Goal: Task Accomplishment & Management: Manage account settings

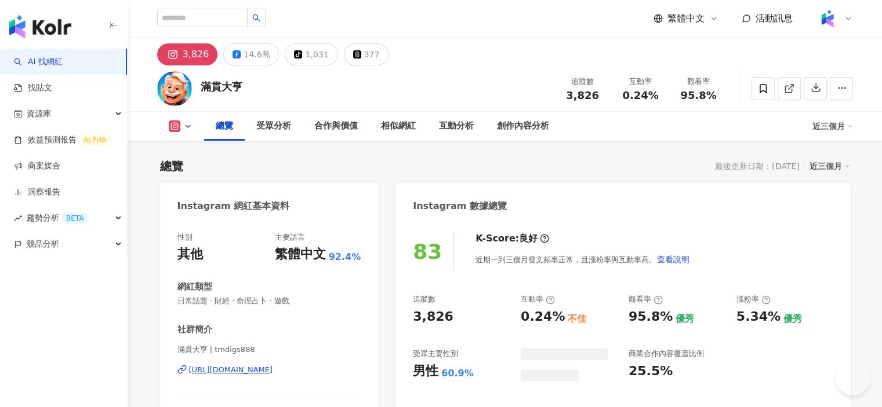
click at [835, 20] on img at bounding box center [827, 19] width 22 height 22
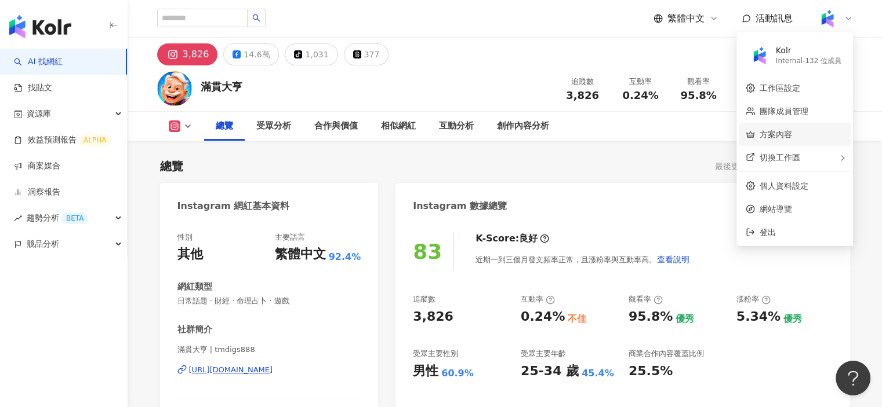
click at [792, 131] on link "方案內容" at bounding box center [775, 134] width 32 height 9
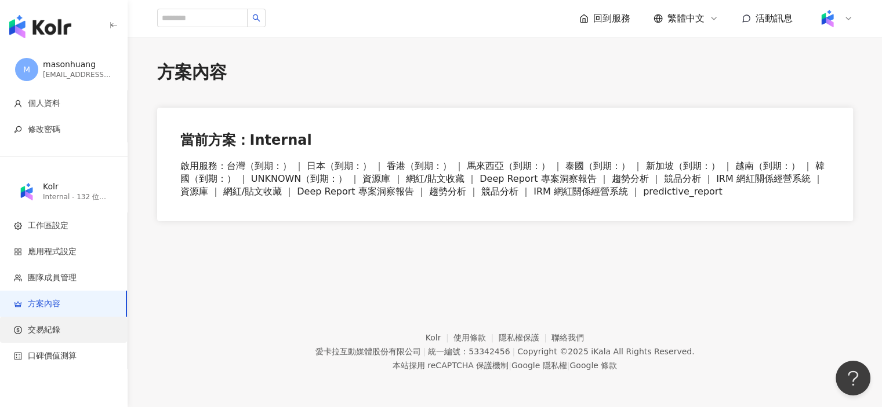
click at [63, 326] on span "交易紀錄" at bounding box center [66, 331] width 104 height 12
